Goal: Use online tool/utility

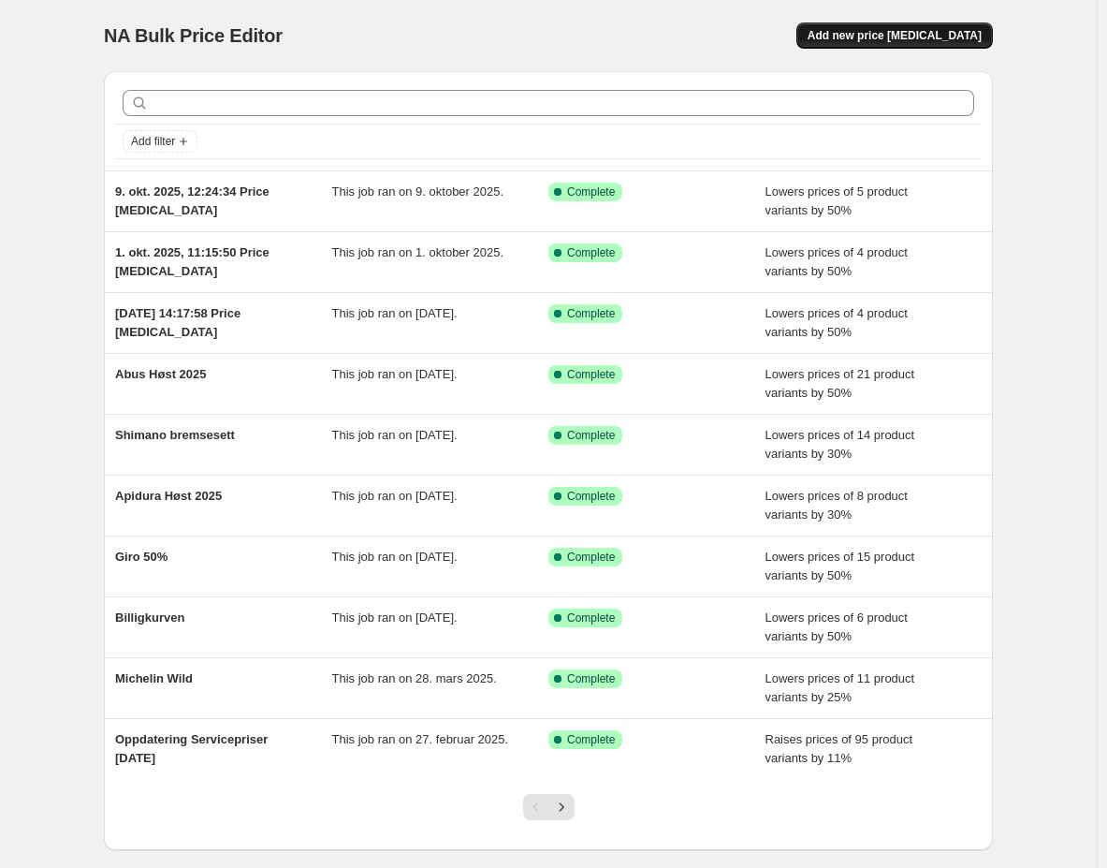
click at [903, 37] on span "Add new price [MEDICAL_DATA]" at bounding box center [895, 35] width 174 height 15
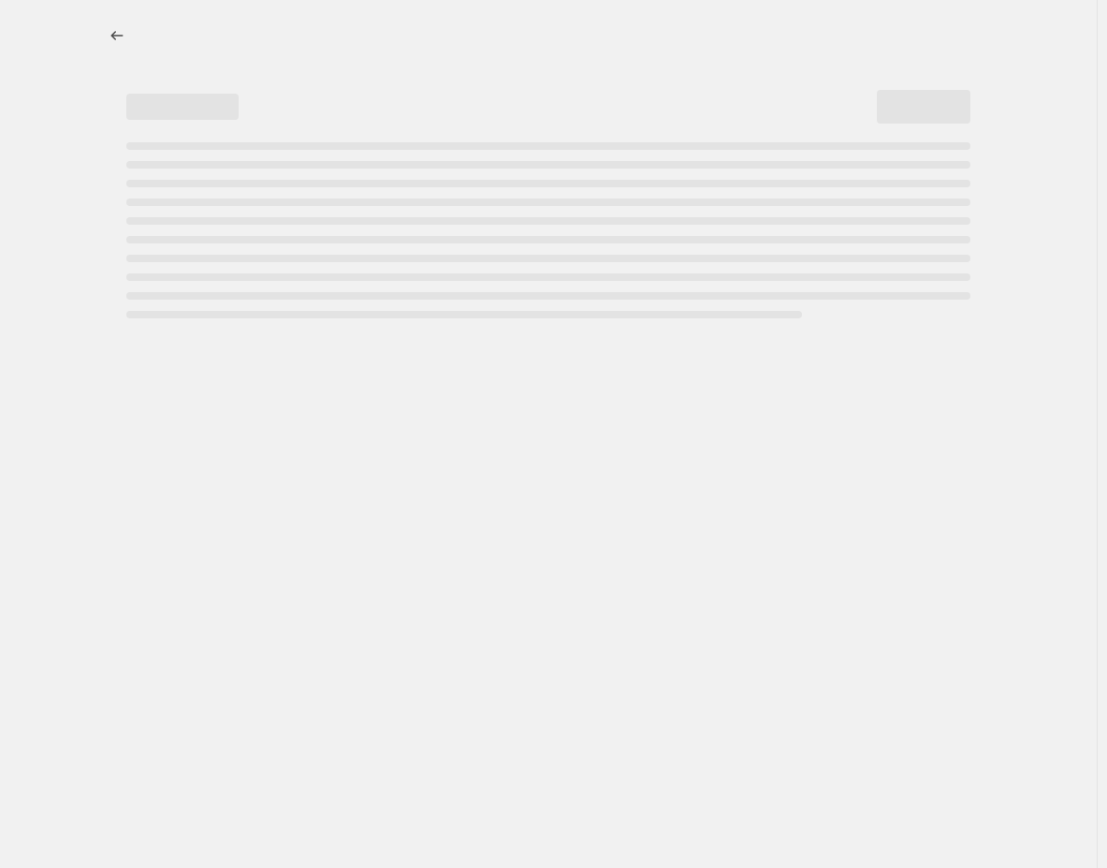
select select "percentage"
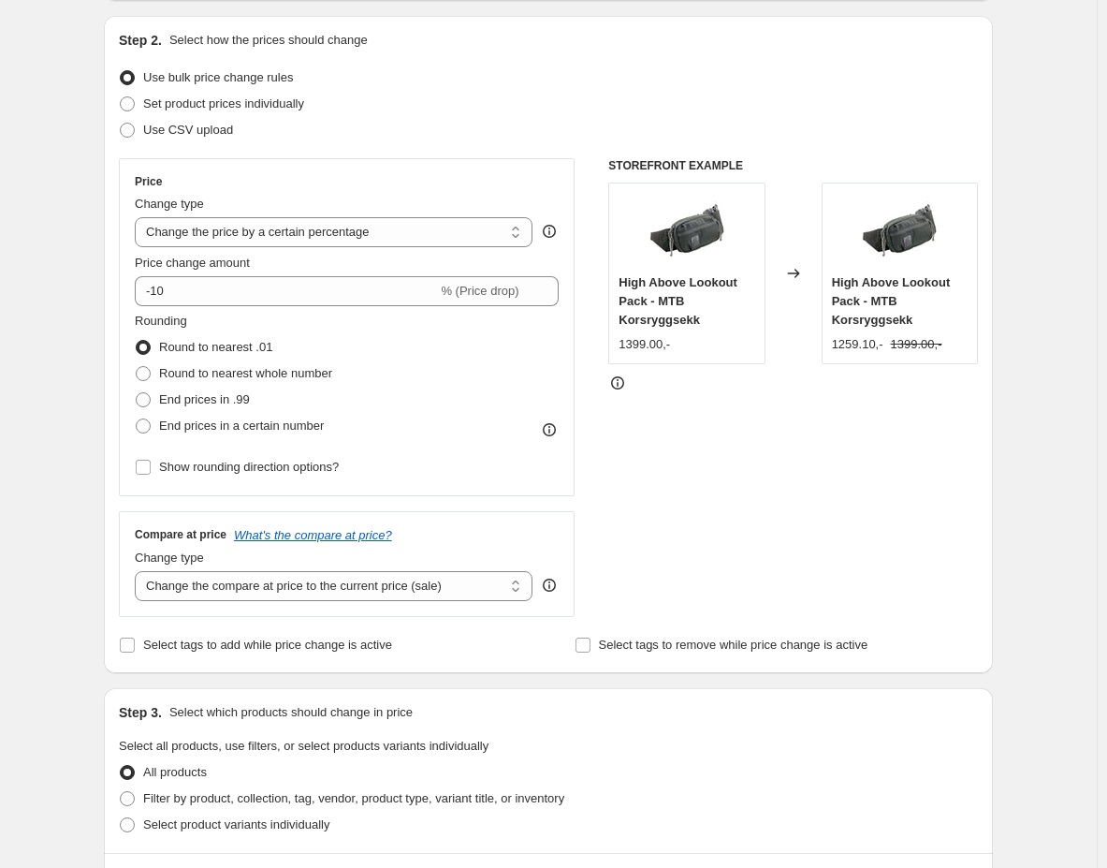
scroll to position [186, 0]
click at [197, 276] on input "-10" at bounding box center [286, 291] width 302 height 30
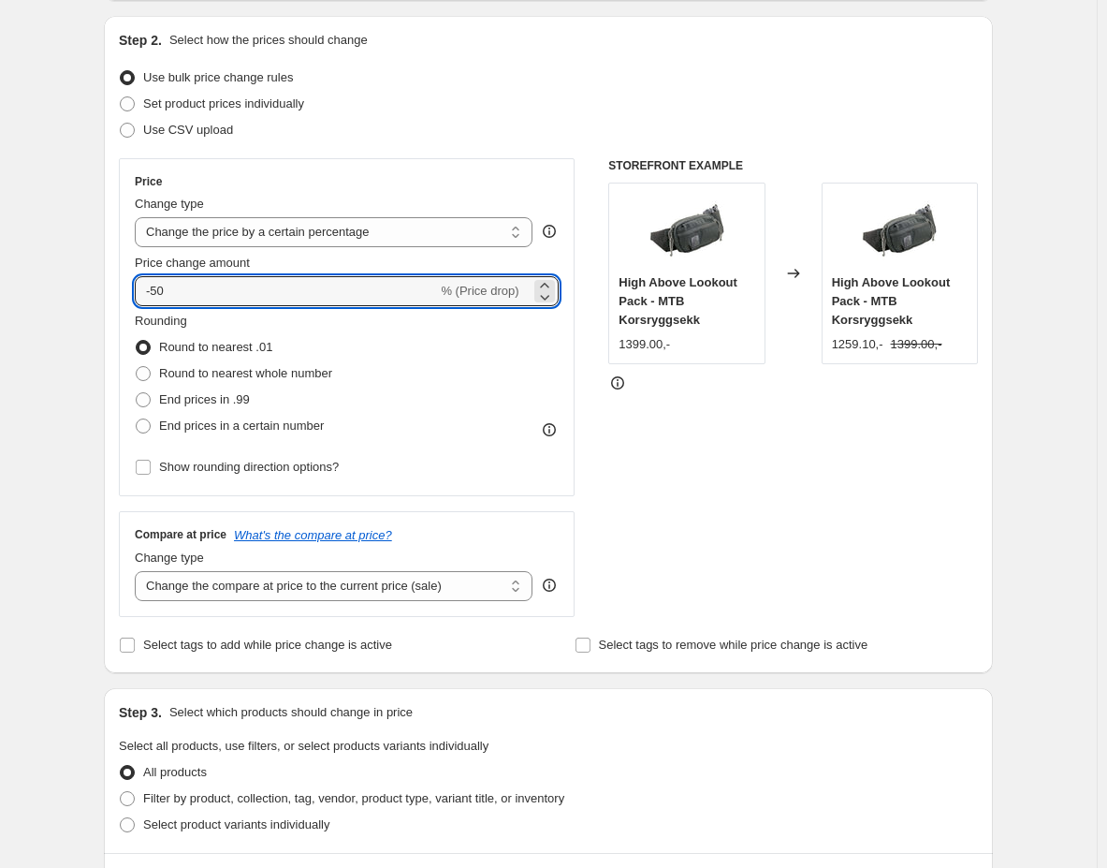
type input "-50"
click at [427, 174] on div "Price" at bounding box center [347, 181] width 424 height 15
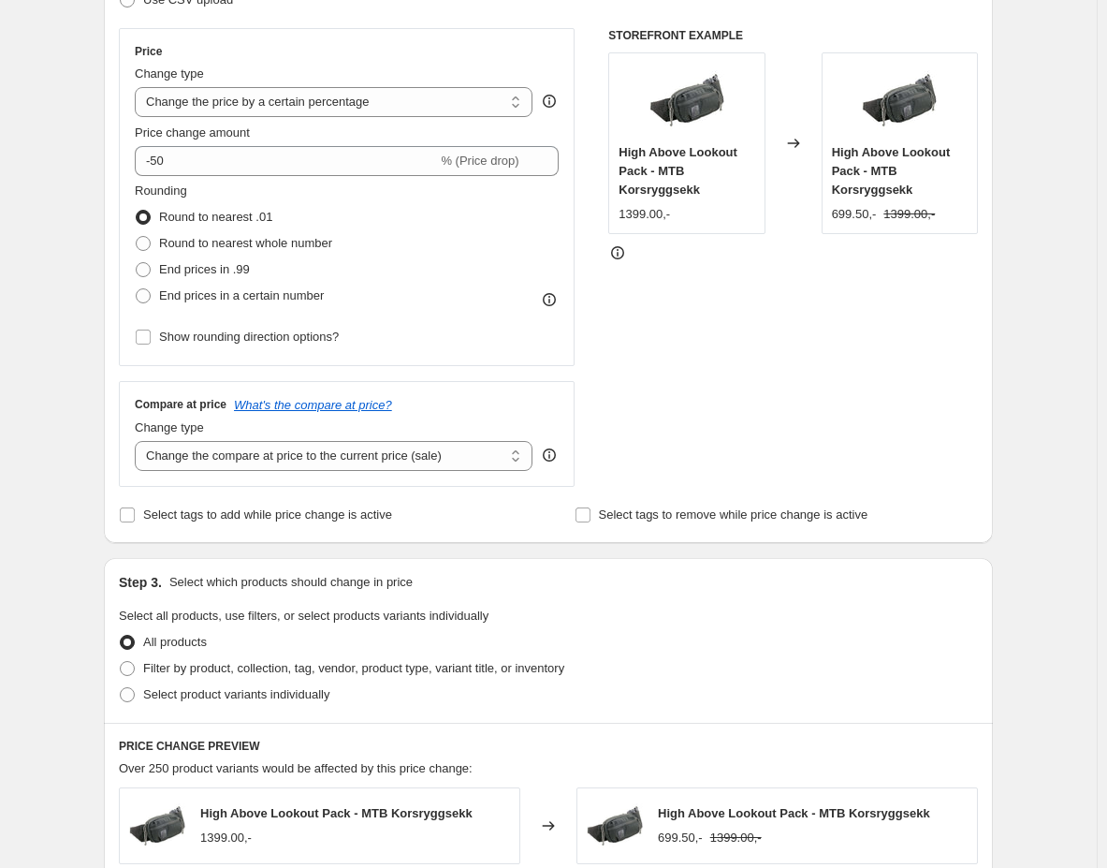
scroll to position [373, 0]
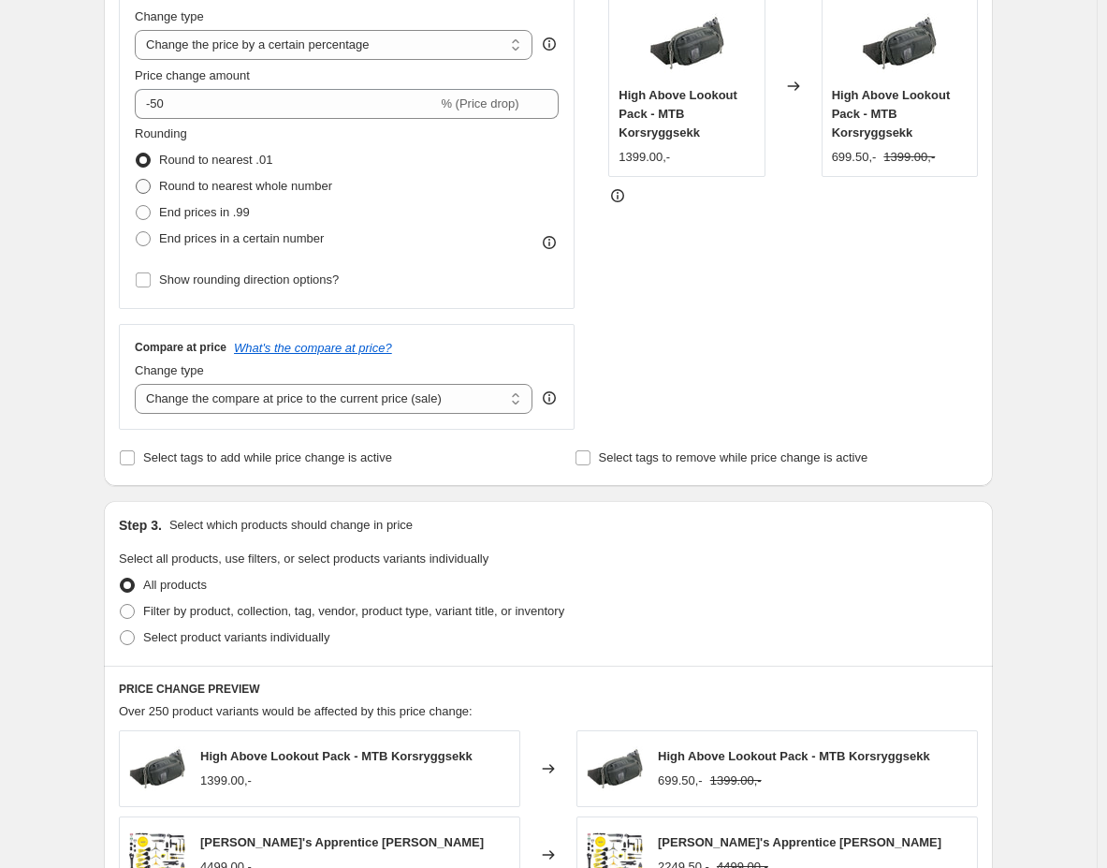
click at [224, 189] on span "Round to nearest whole number" at bounding box center [245, 186] width 173 height 14
click at [137, 180] on input "Round to nearest whole number" at bounding box center [136, 179] width 1 height 1
radio input "true"
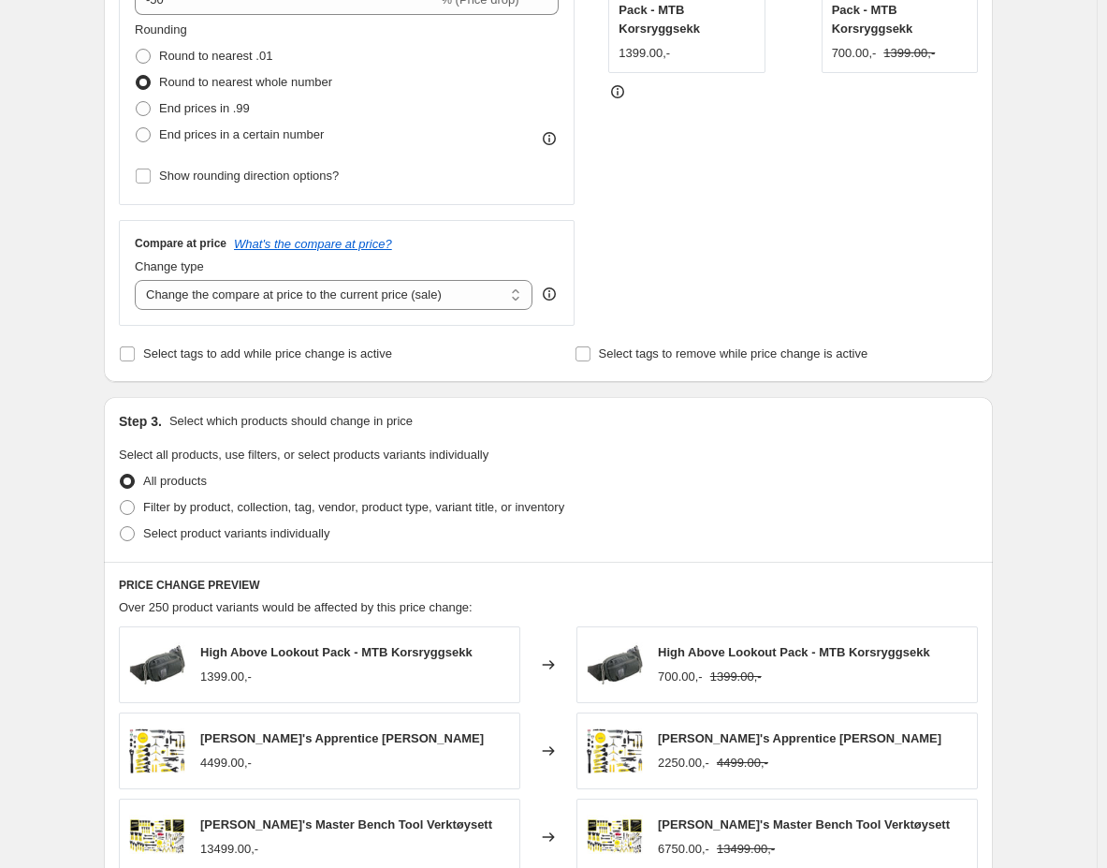
scroll to position [562, 0]
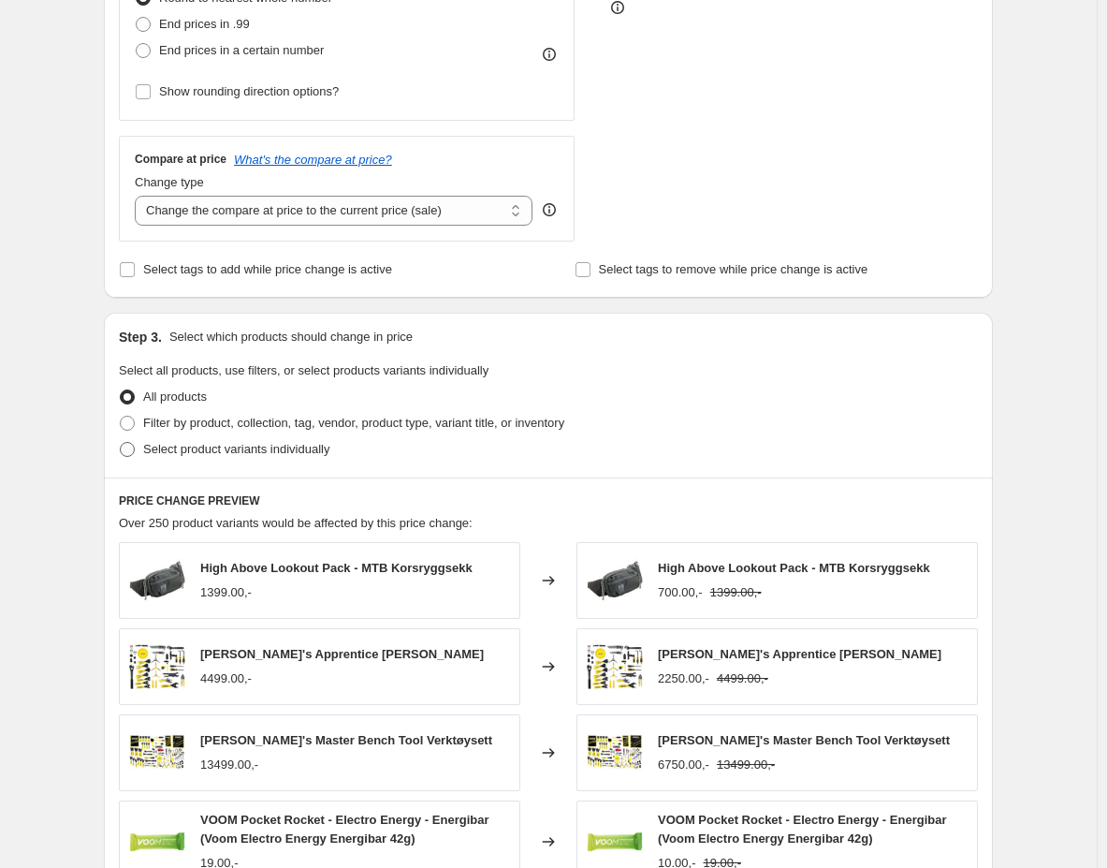
click at [213, 452] on span "Select product variants individually" at bounding box center [236, 449] width 186 height 14
click at [121, 443] on input "Select product variants individually" at bounding box center [120, 442] width 1 height 1
radio input "true"
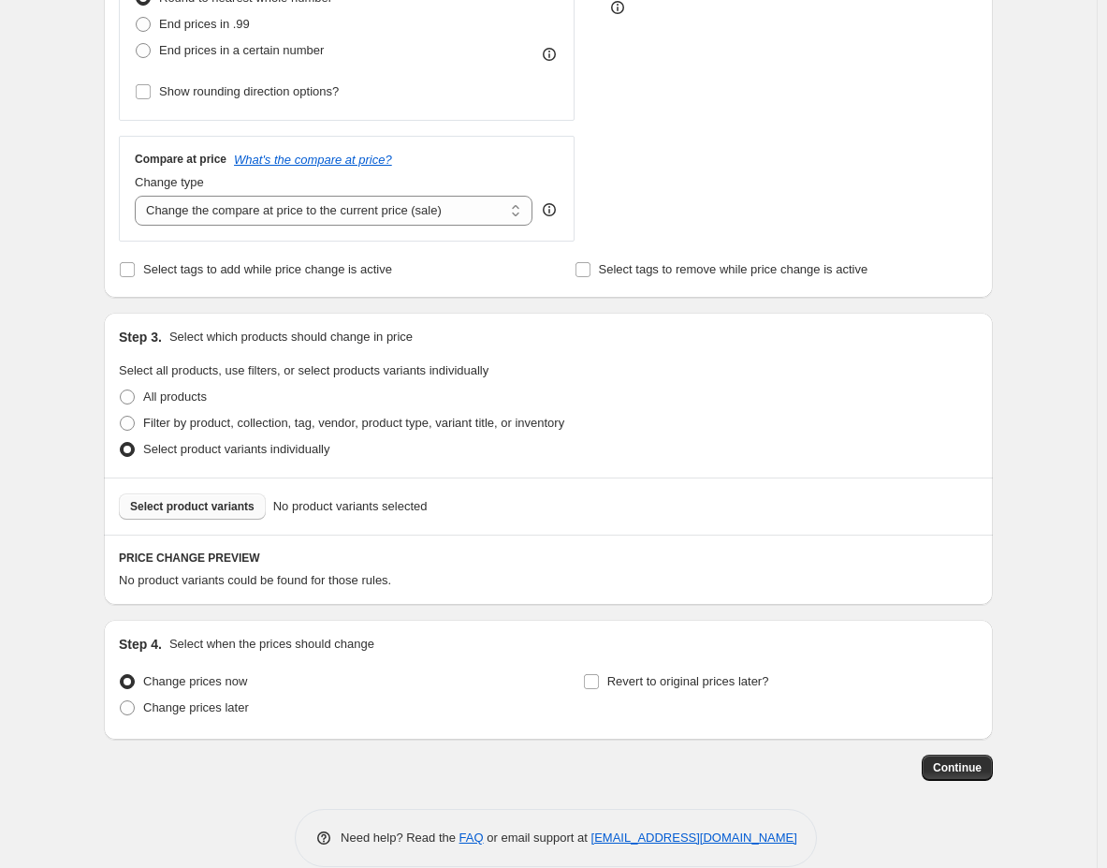
click at [211, 505] on span "Select product variants" at bounding box center [192, 506] width 124 height 15
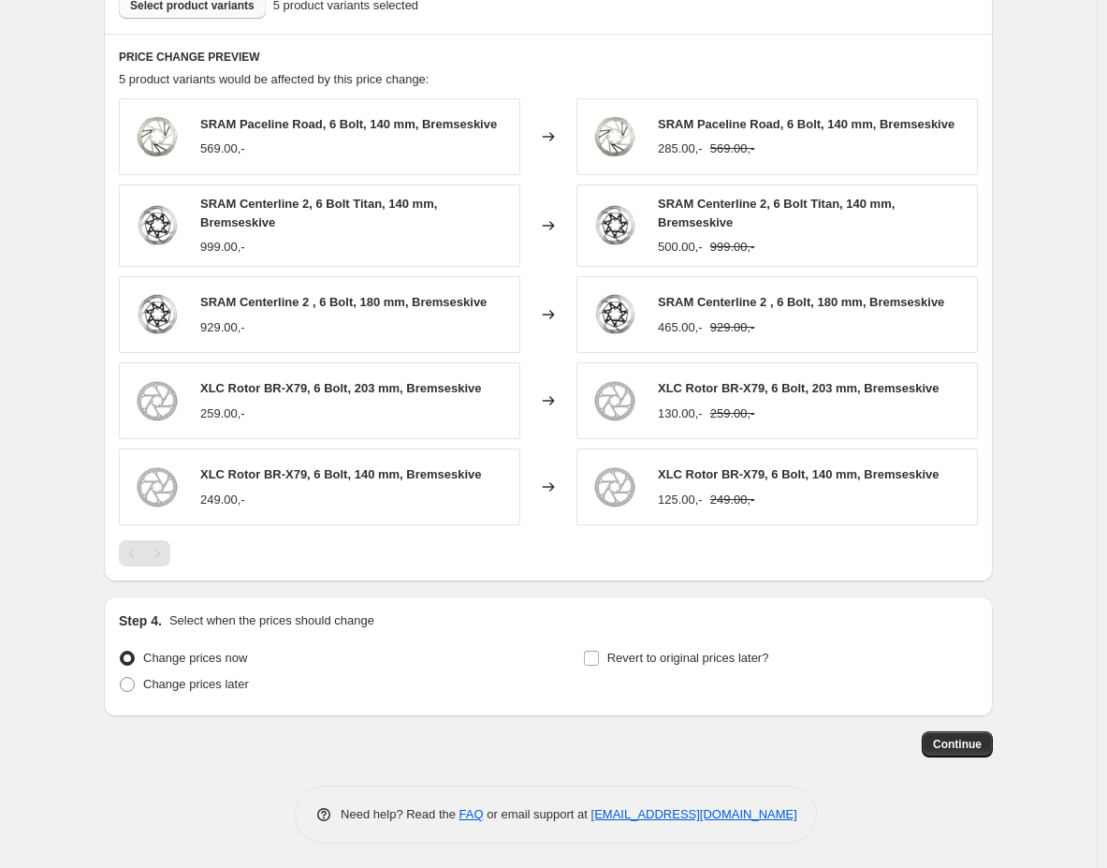
scroll to position [1063, 0]
click at [942, 744] on span "Continue" at bounding box center [957, 743] width 49 height 15
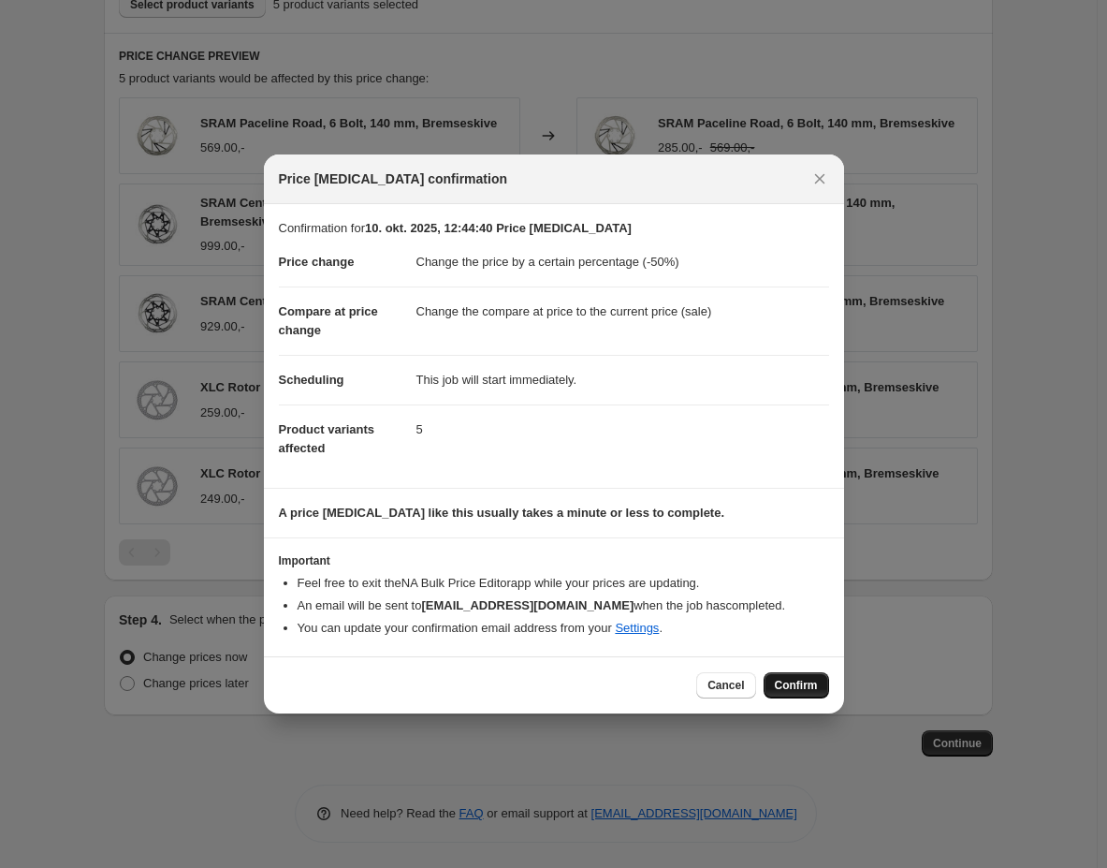
click at [775, 688] on button "Confirm" at bounding box center [797, 685] width 66 height 26
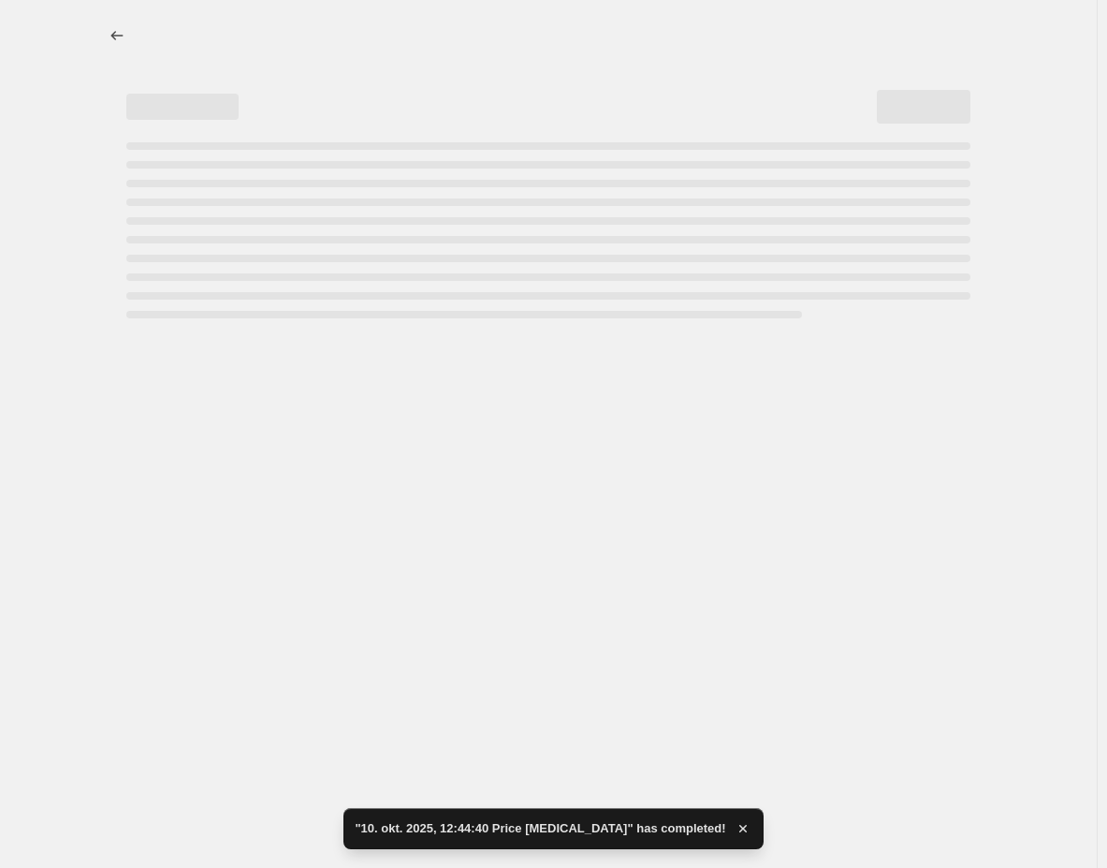
select select "percentage"
